Goal: Transaction & Acquisition: Purchase product/service

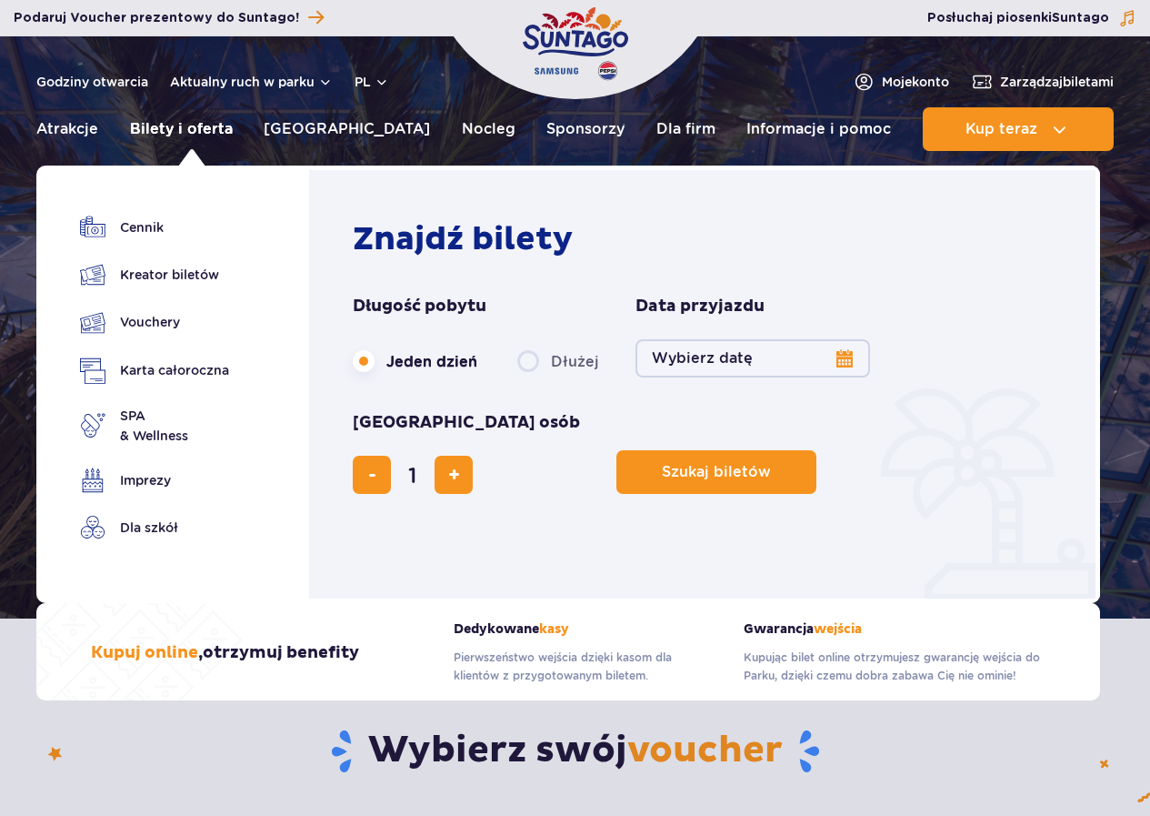
click at [225, 128] on link "Bilety i oferta" at bounding box center [181, 129] width 103 height 44
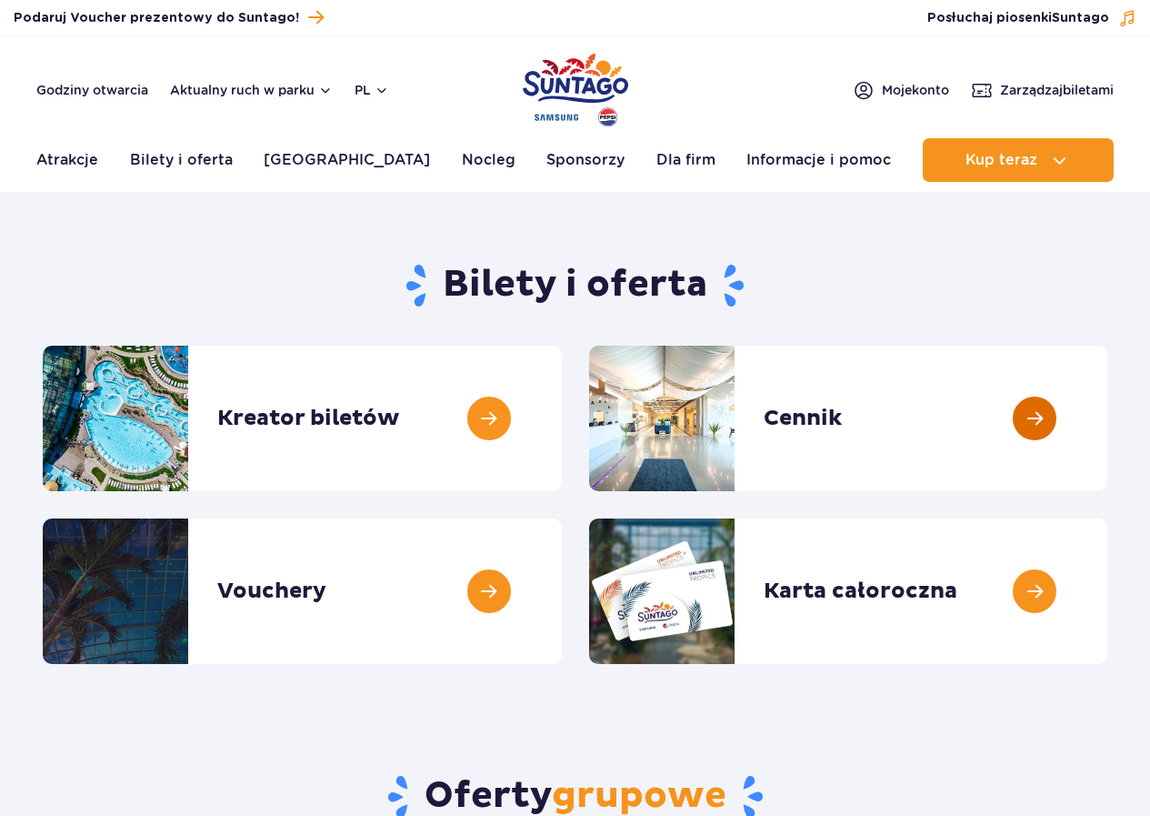
click at [1108, 411] on link at bounding box center [1108, 418] width 0 height 145
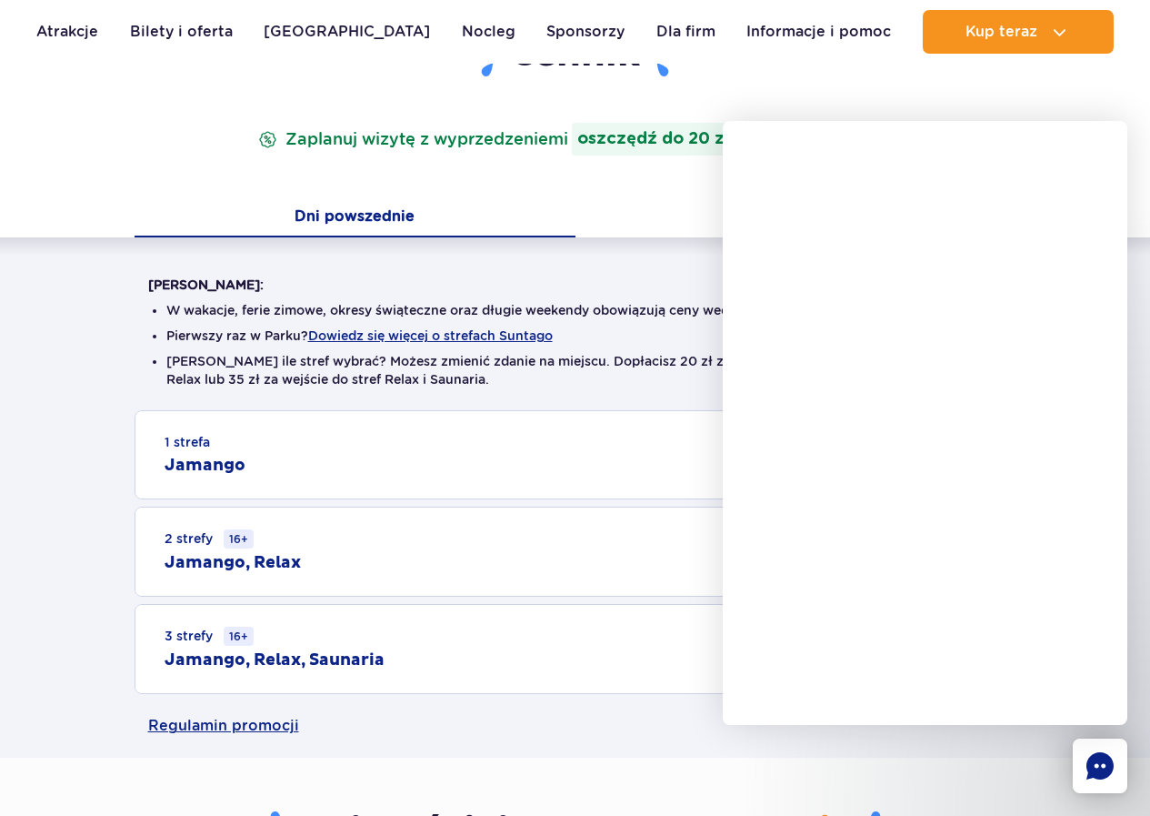
scroll to position [364, 0]
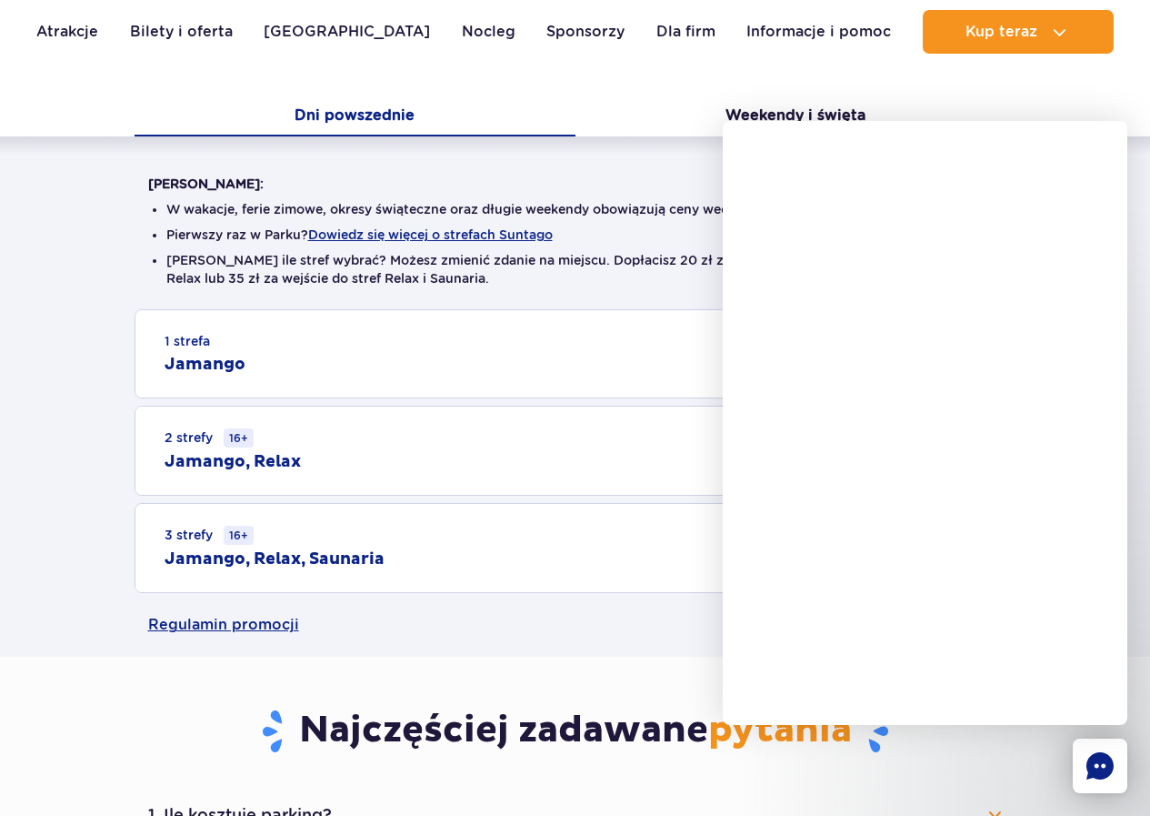
drag, startPoint x: 51, startPoint y: 276, endPoint x: 173, endPoint y: 307, distance: 125.7
click at [52, 276] on div "[PERSON_NAME]: W wakacje, ferie zimowe, okresy świąteczne oraz długie weekendy …" at bounding box center [575, 364] width 1150 height 456
click at [341, 363] on div "1 strefa Jamango" at bounding box center [575, 353] width 880 height 87
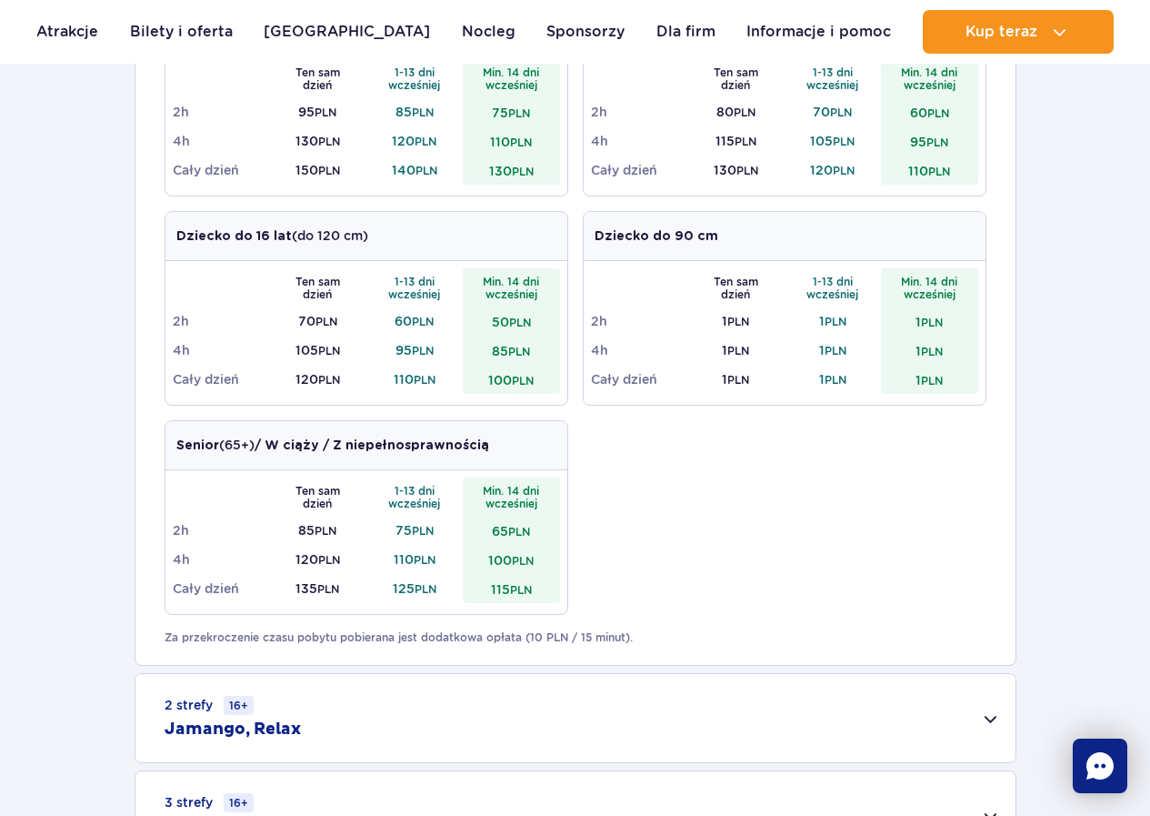
scroll to position [1000, 0]
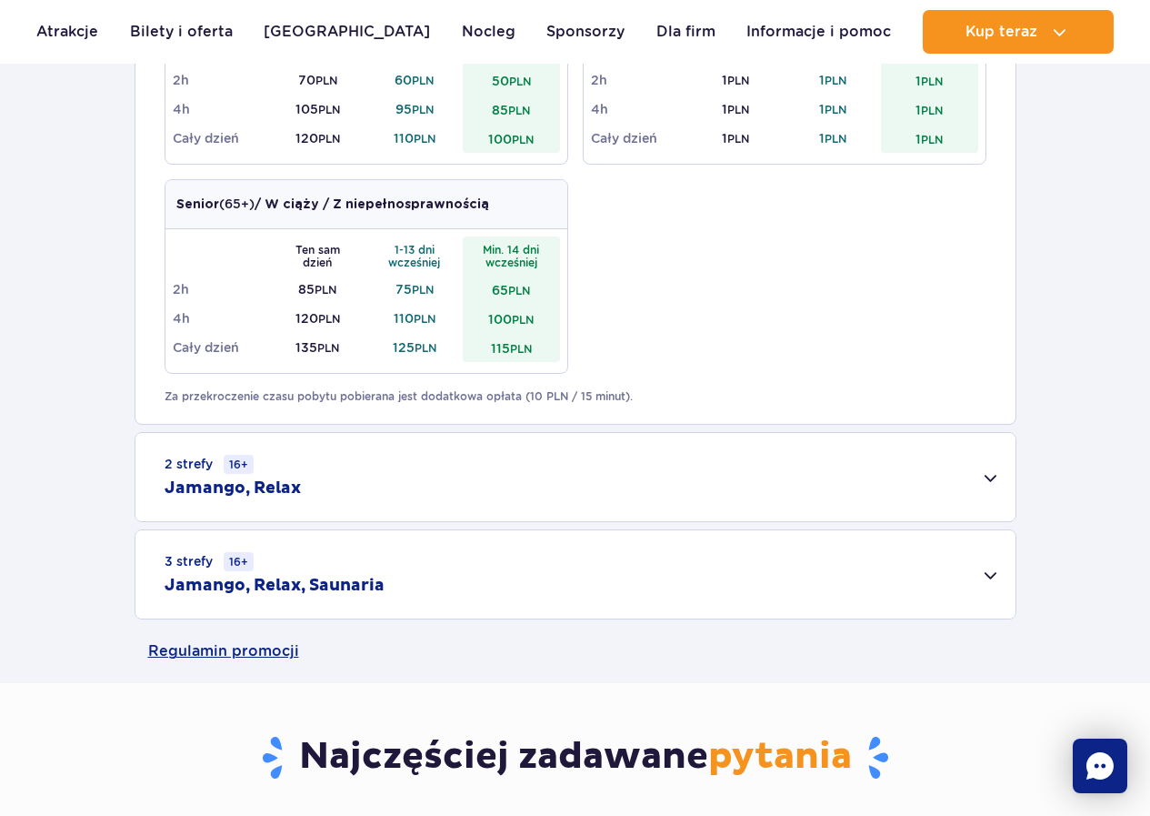
click at [269, 473] on div "2 strefy 16+ Jamango, Relax" at bounding box center [575, 477] width 880 height 88
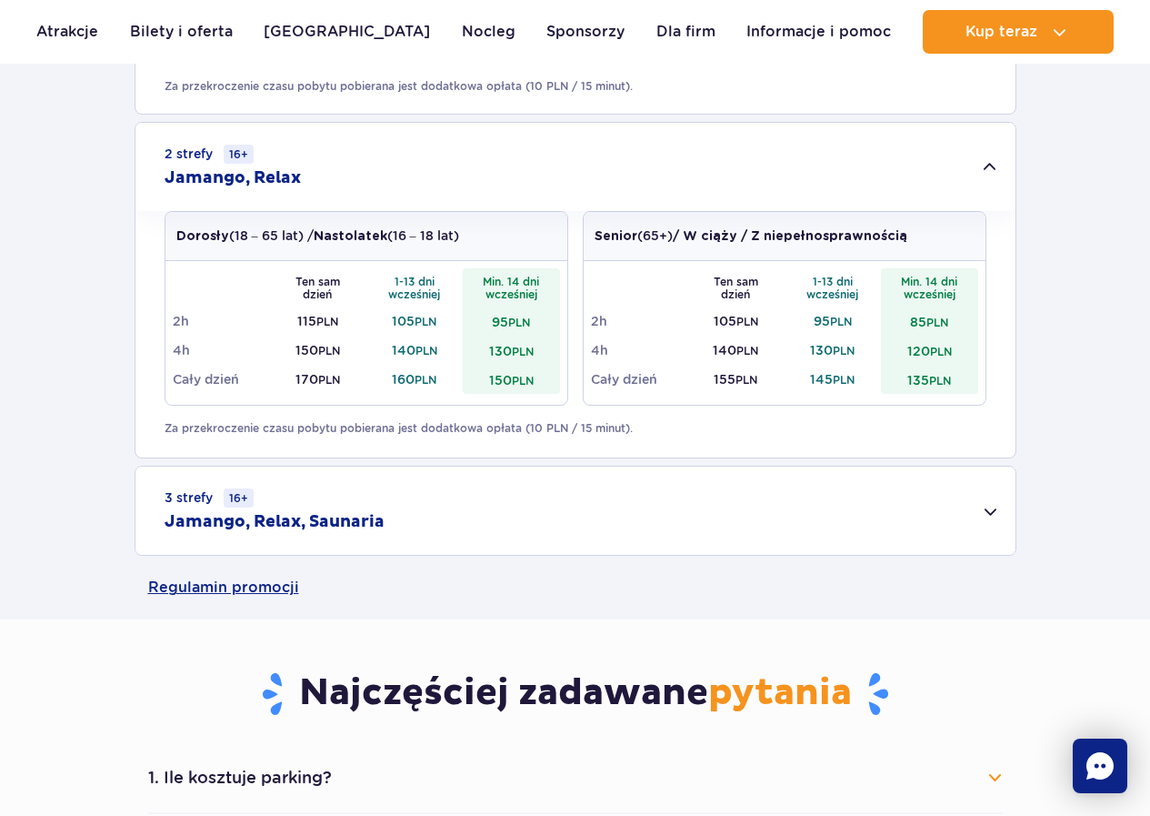
scroll to position [1364, 0]
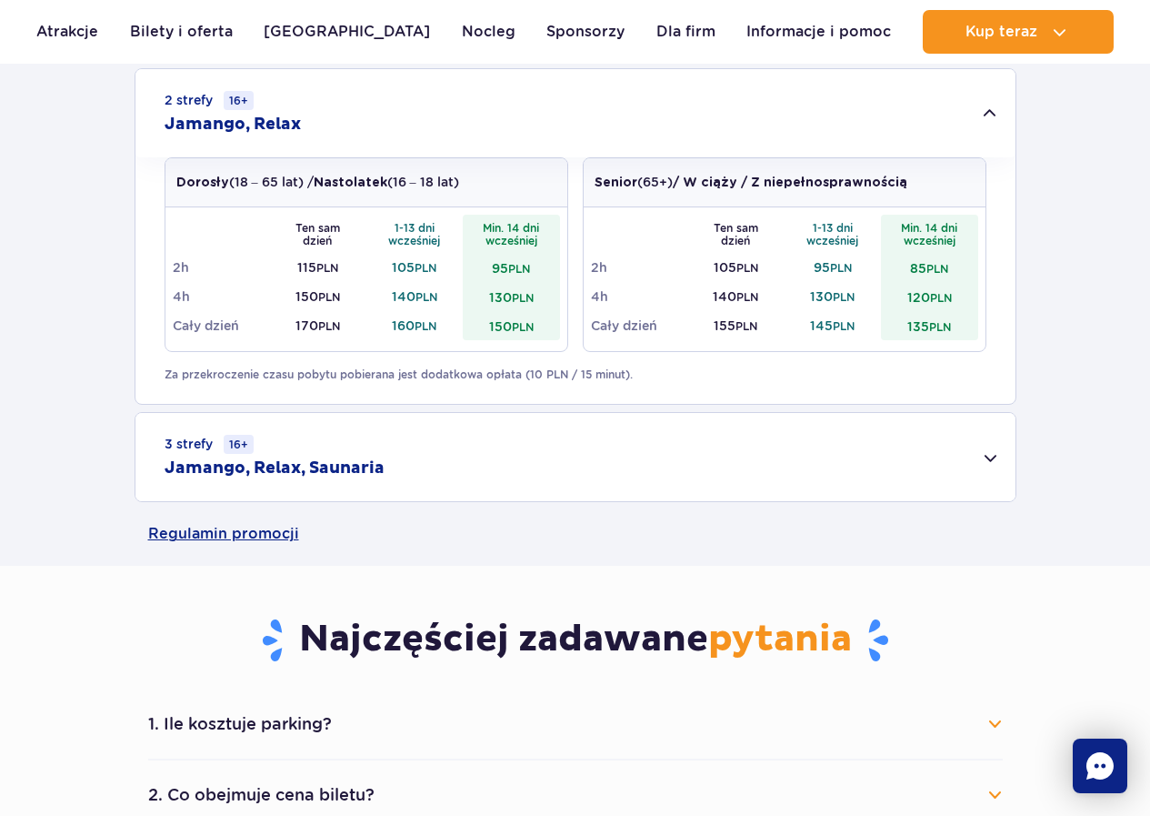
click at [310, 462] on h2 "Jamango, Relax, Saunaria" at bounding box center [275, 468] width 220 height 22
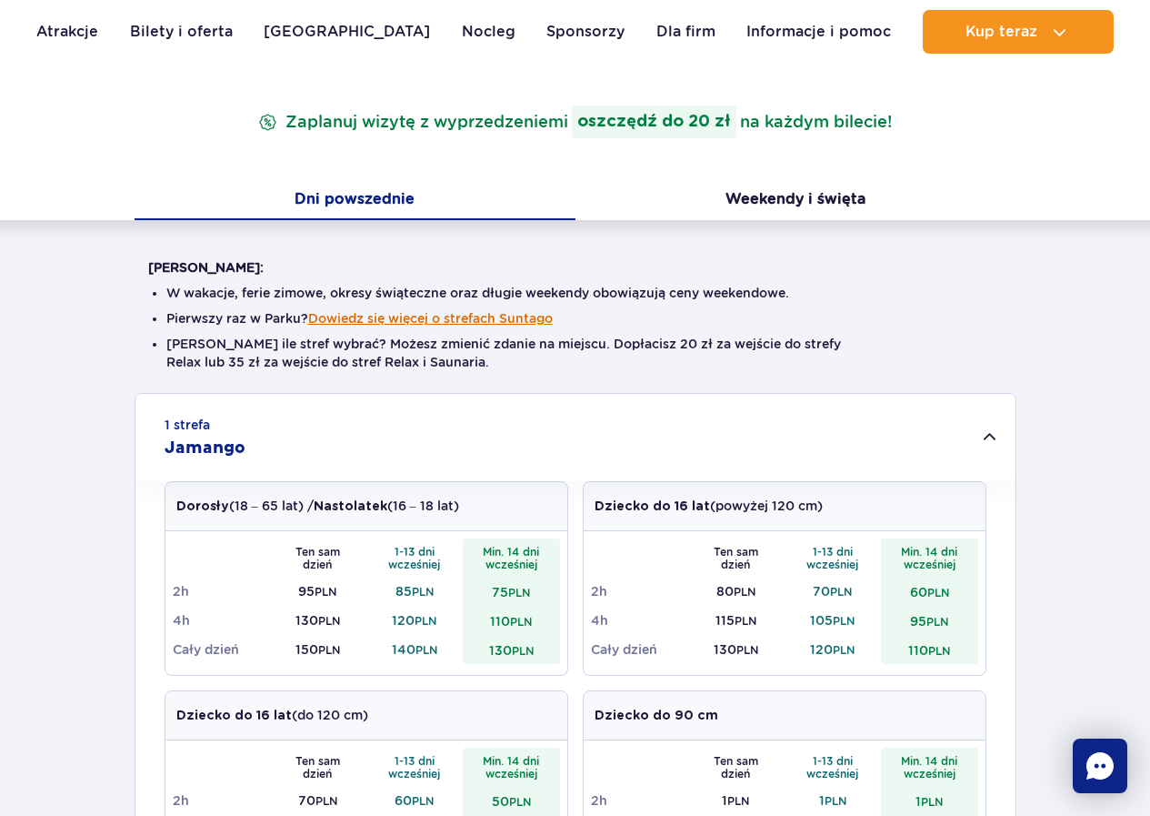
scroll to position [0, 0]
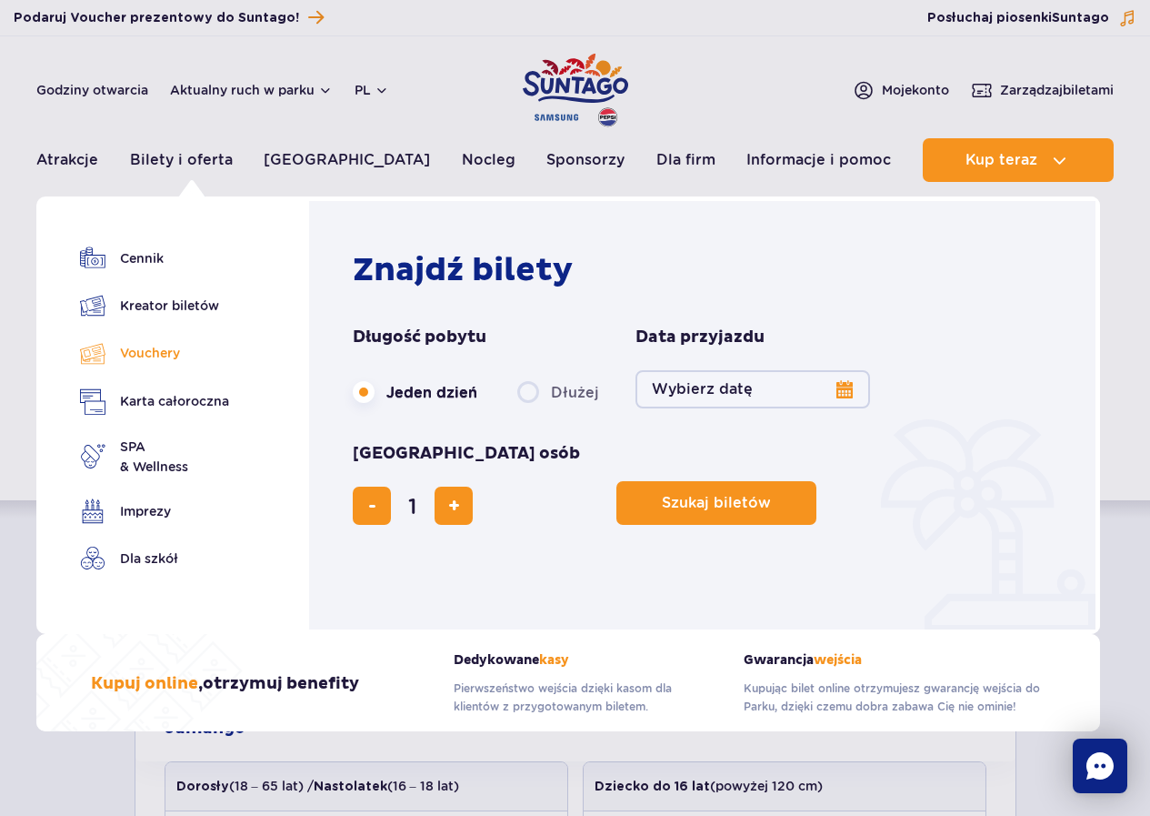
click at [135, 349] on link "Vouchery" at bounding box center [154, 353] width 149 height 26
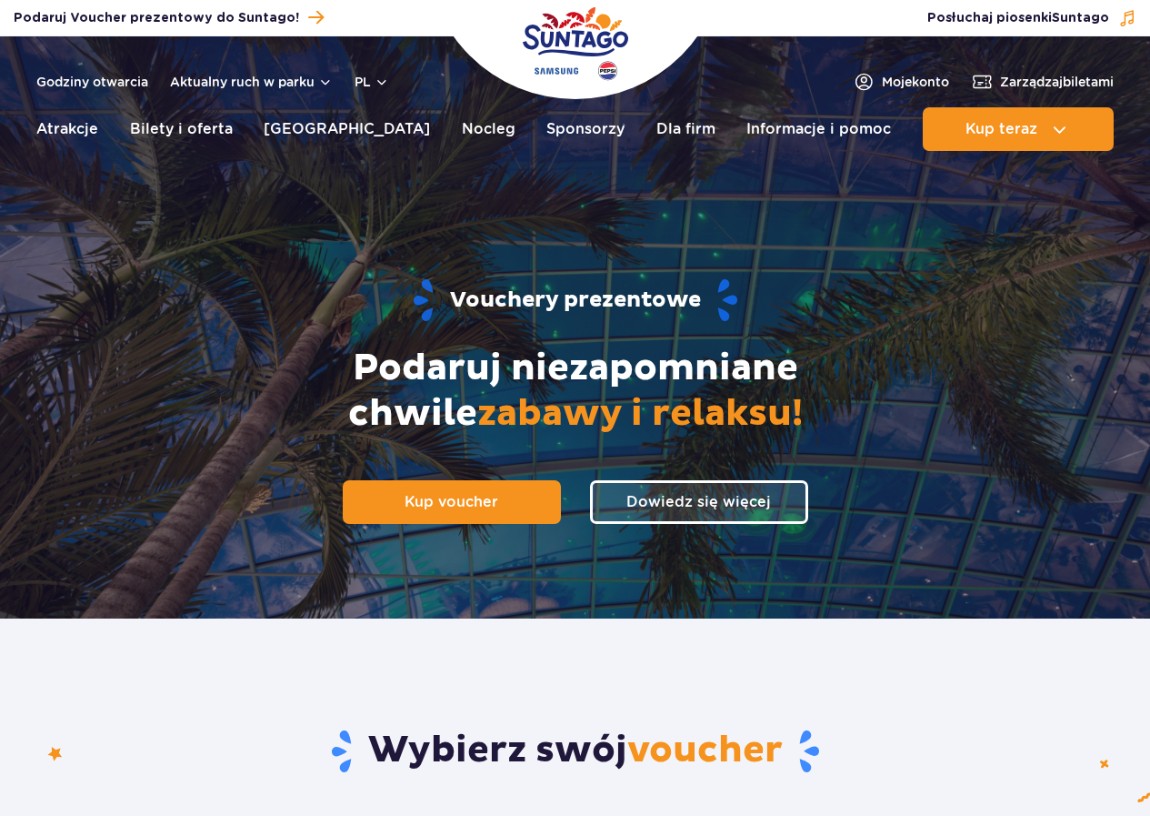
click at [492, 478] on div "Vouchery prezentowe Podaruj niezapomniane chwile zabawy i relaksu! Kup voucher …" at bounding box center [575, 400] width 1123 height 436
click at [490, 485] on link "Kup voucher" at bounding box center [452, 502] width 218 height 44
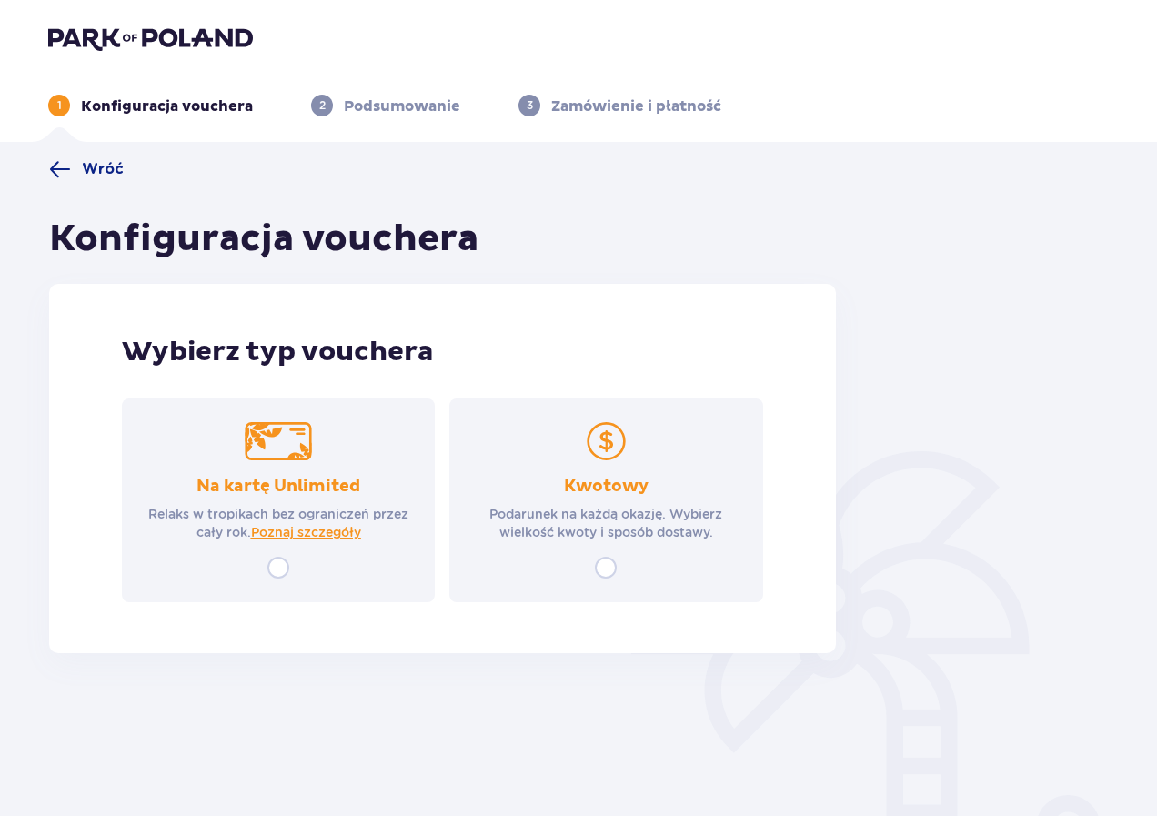
click at [665, 430] on div "Kwotowy Podarunek na każdą okazję. Wybierz wielkość kwoty i sposób dostawy." at bounding box center [605, 500] width 313 height 204
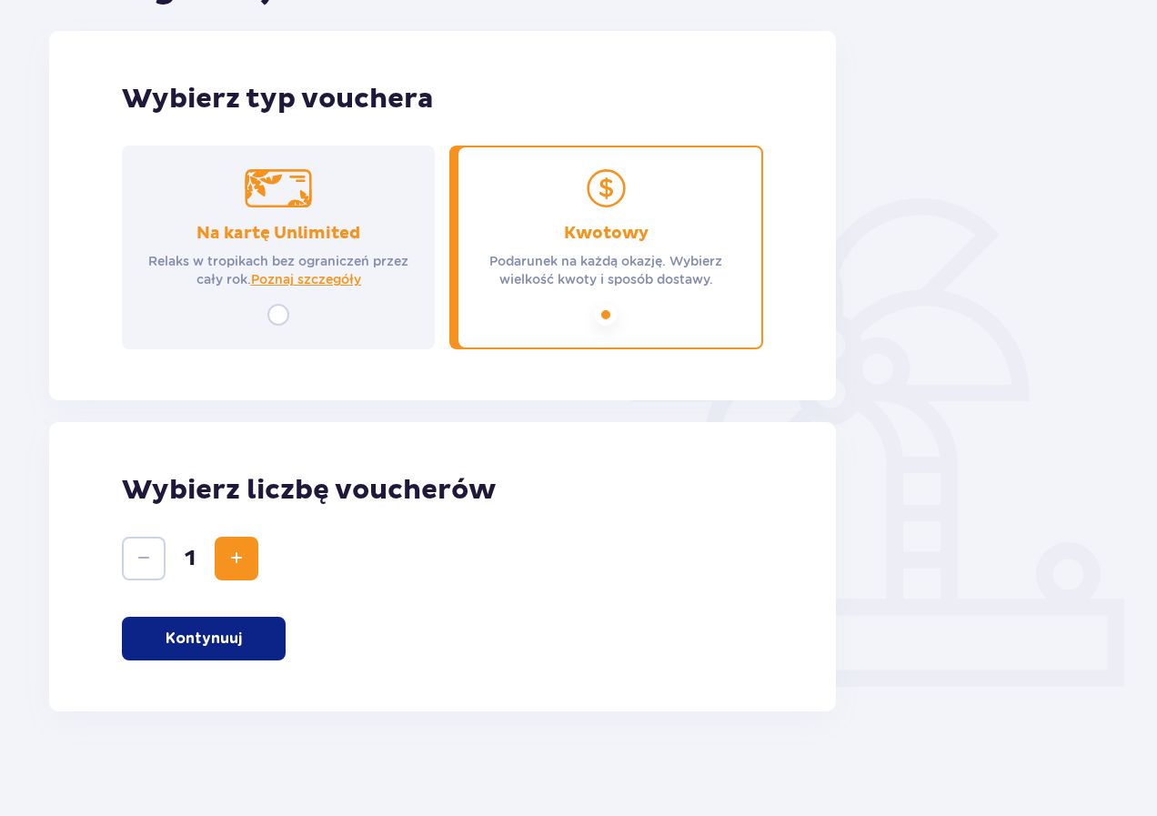
scroll to position [257, 0]
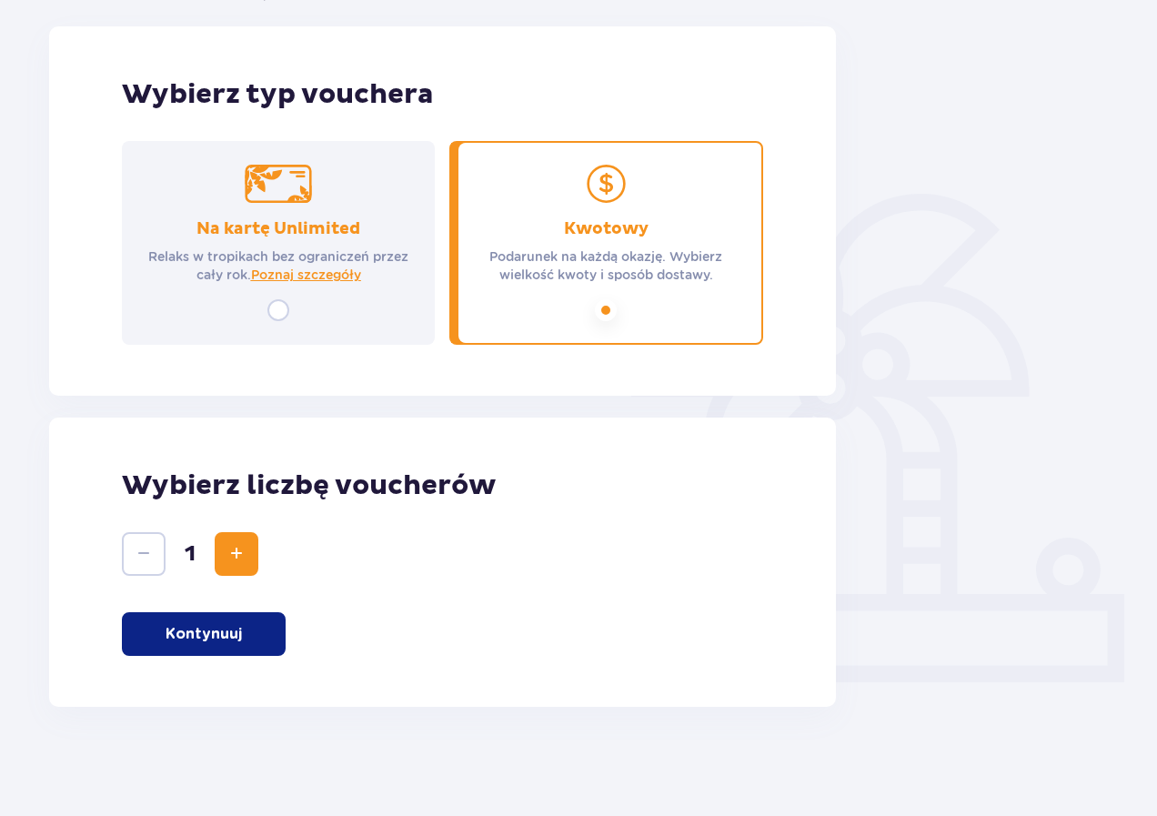
click at [188, 643] on p "Kontynuuj" at bounding box center [204, 634] width 76 height 20
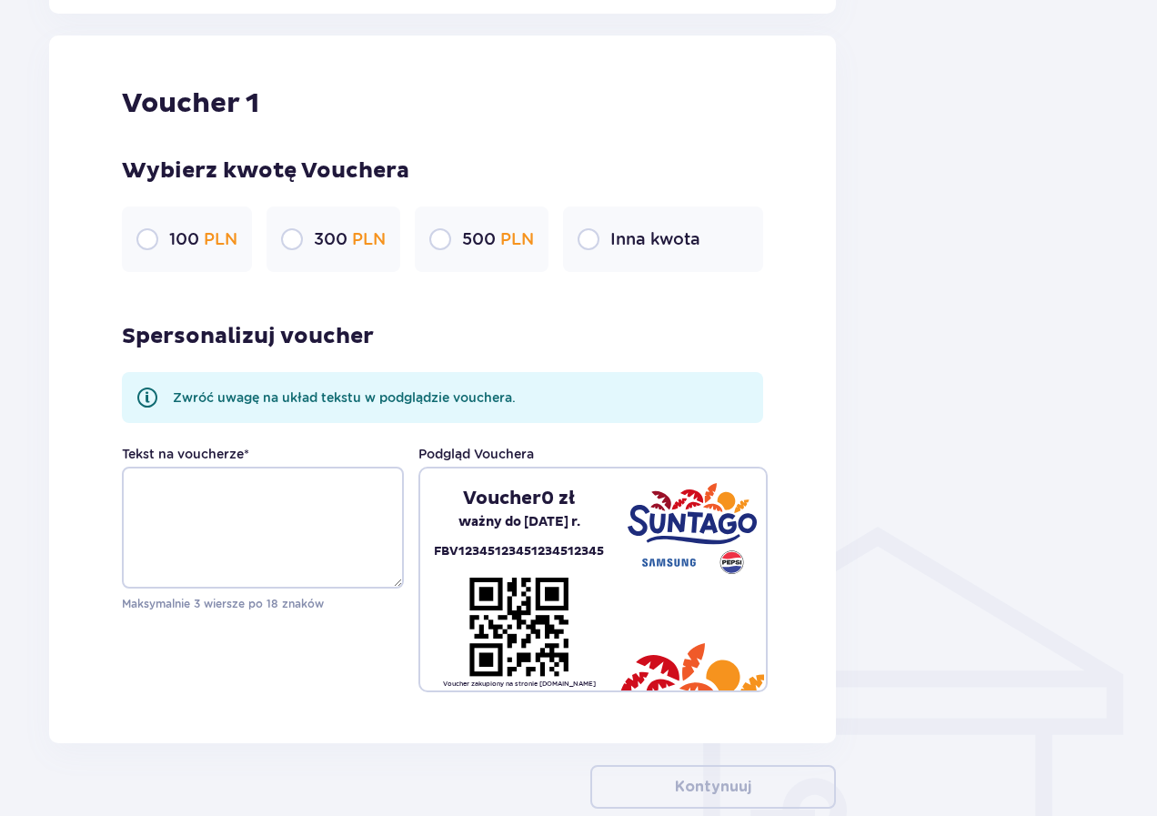
scroll to position [964, 0]
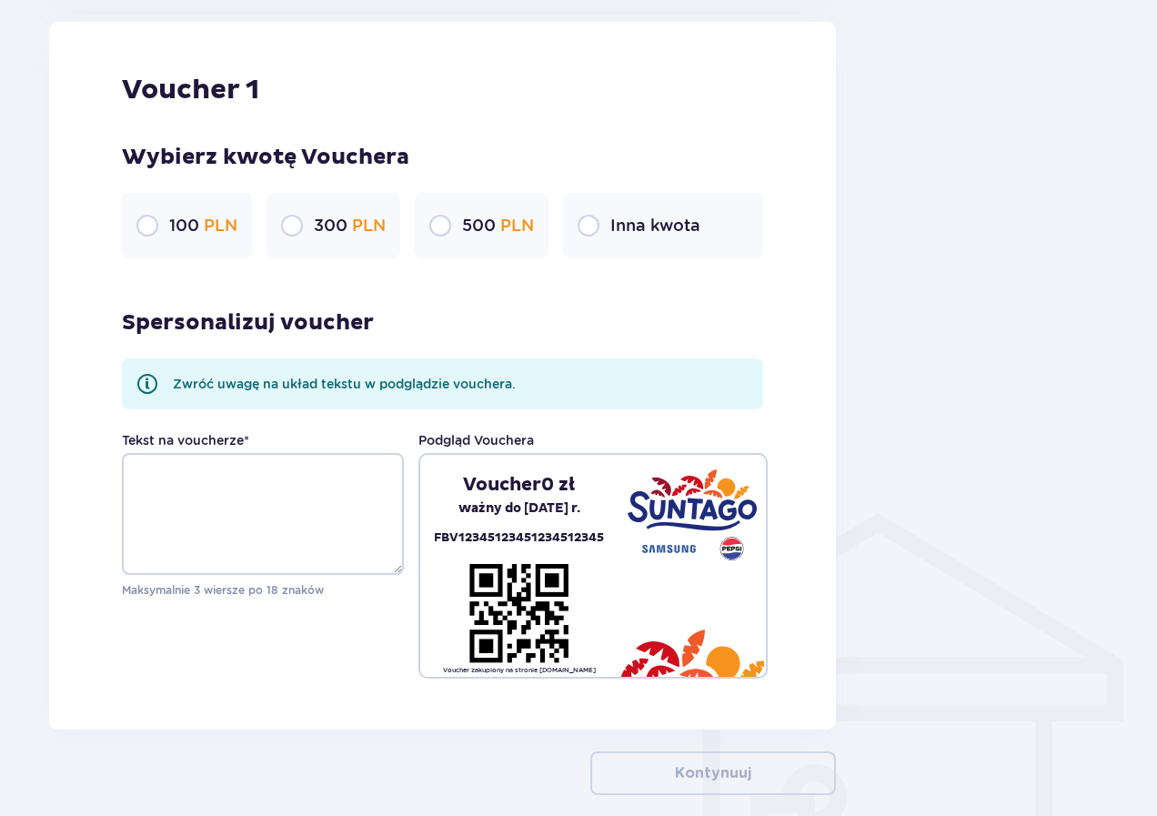
click at [362, 216] on span "PLN" at bounding box center [369, 225] width 34 height 19
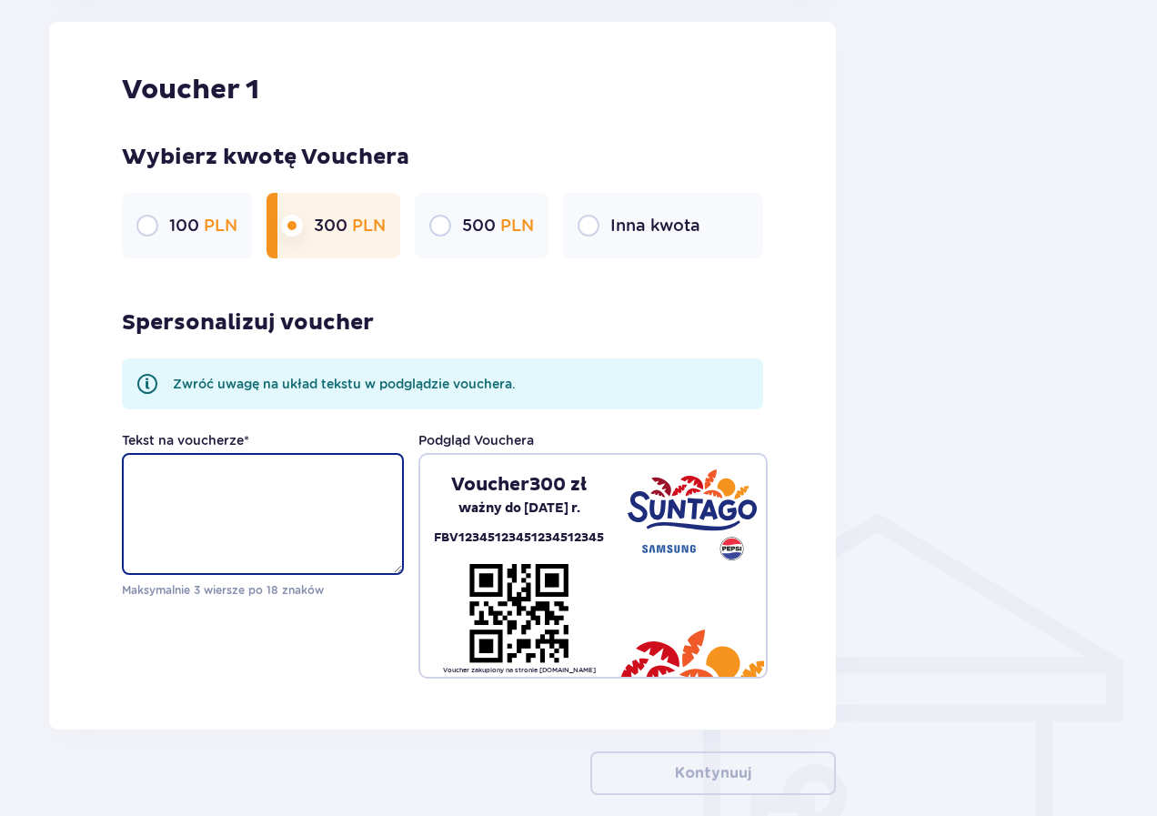
click at [281, 468] on textarea "Tekst na voucherze *" at bounding box center [263, 514] width 282 height 122
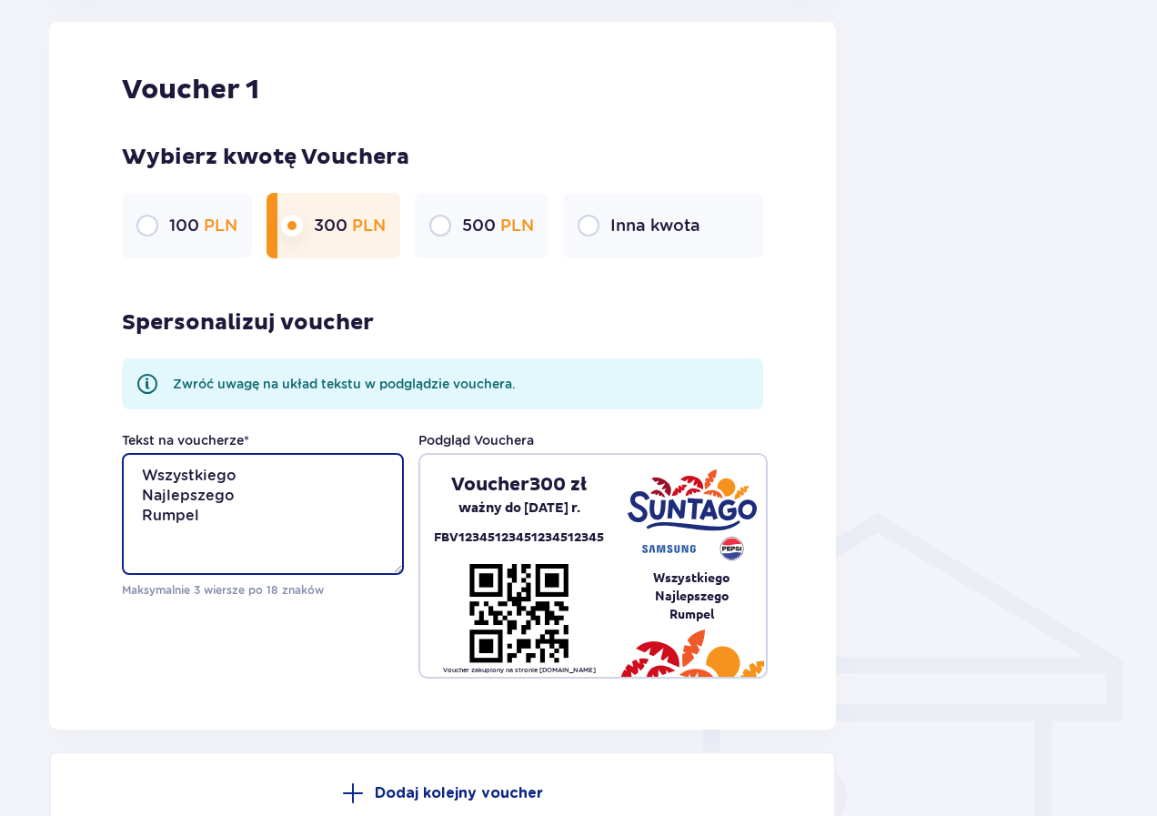
paste textarea "❤️"
drag, startPoint x: 255, startPoint y: 517, endPoint x: 197, endPoint y: 515, distance: 57.4
click at [254, 517] on textarea "Wszystkiego Najlepszego Rumpel ❤️" at bounding box center [263, 514] width 282 height 122
drag, startPoint x: 236, startPoint y: 507, endPoint x: 145, endPoint y: 509, distance: 90.0
click at [145, 509] on textarea "Wszystkiego Najlepszego Rumpel ❤️" at bounding box center [263, 514] width 282 height 122
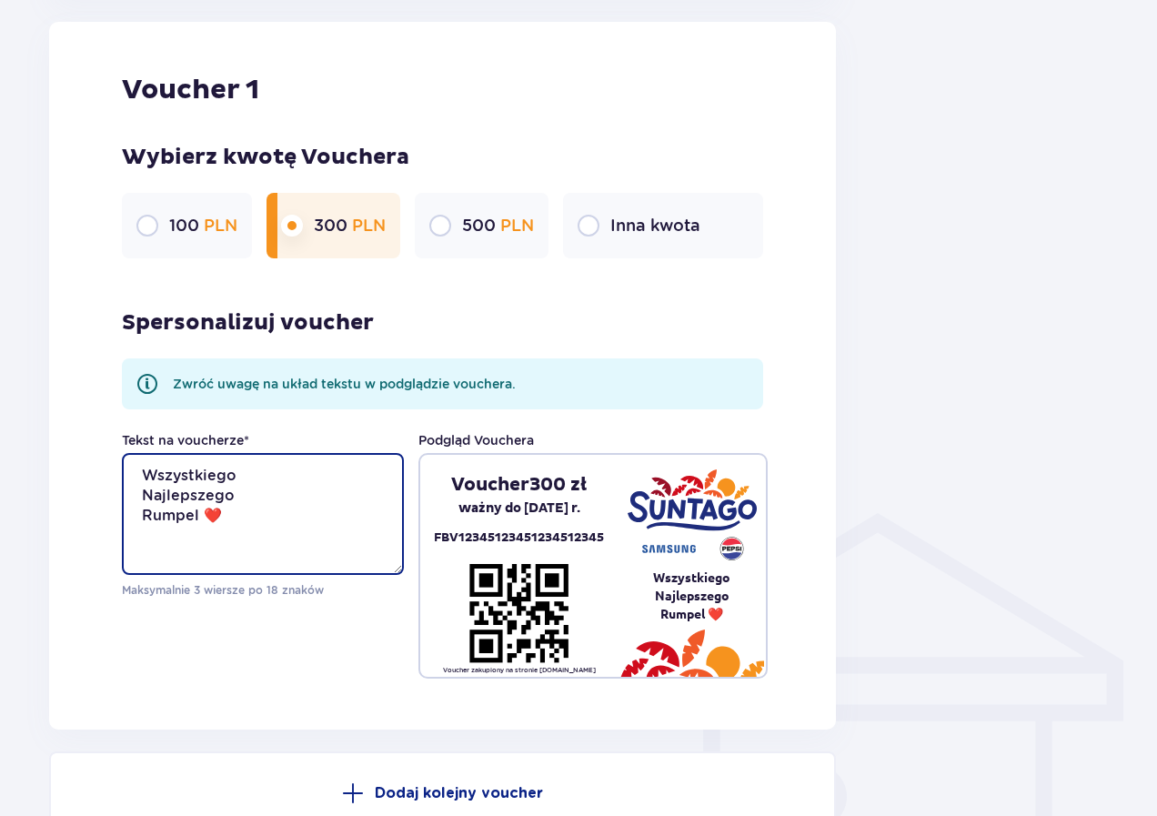
type textarea "Wszystkiego Najlepszego Rumpel ❤️"
